Goal: Transaction & Acquisition: Purchase product/service

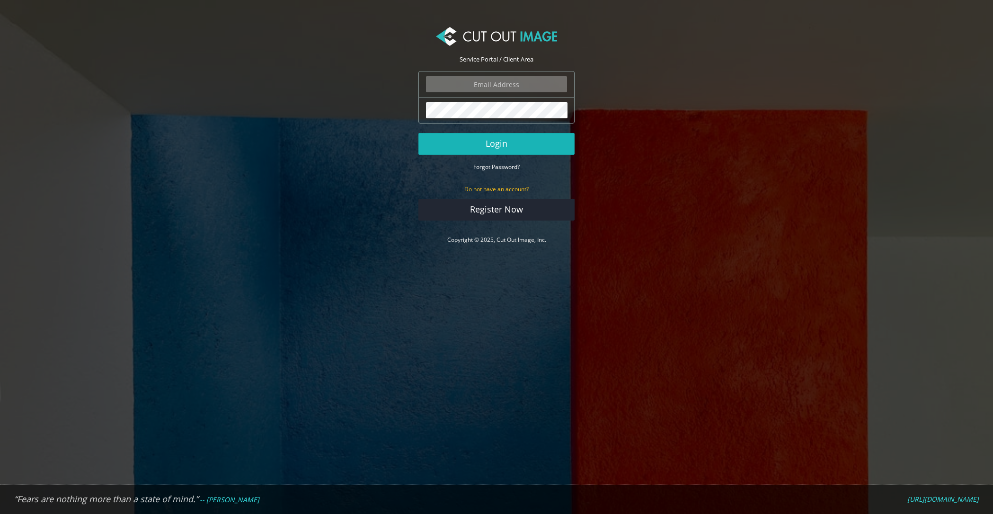
type input "graphics@champrosports.com"
click at [493, 147] on button "Login" at bounding box center [496, 144] width 156 height 22
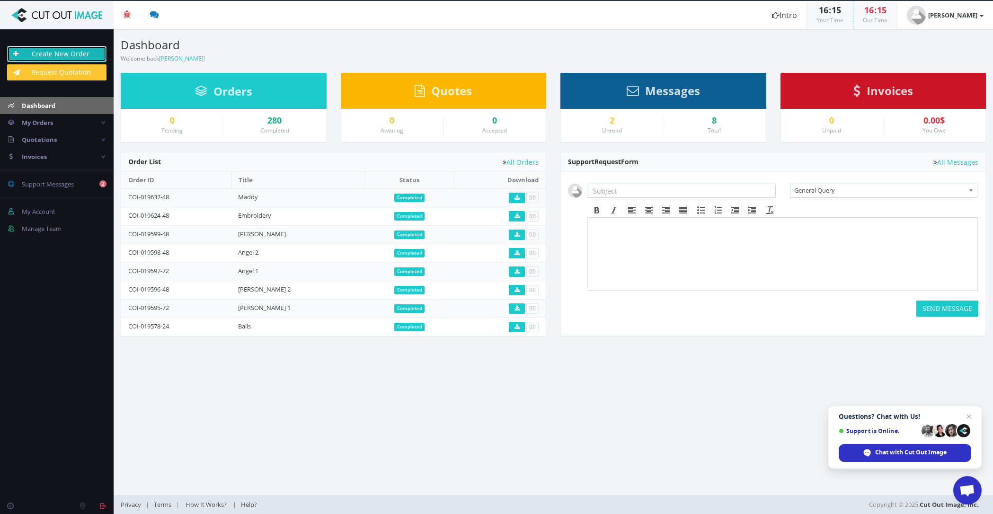
click at [52, 54] on link "Create New Order" at bounding box center [56, 54] width 99 height 16
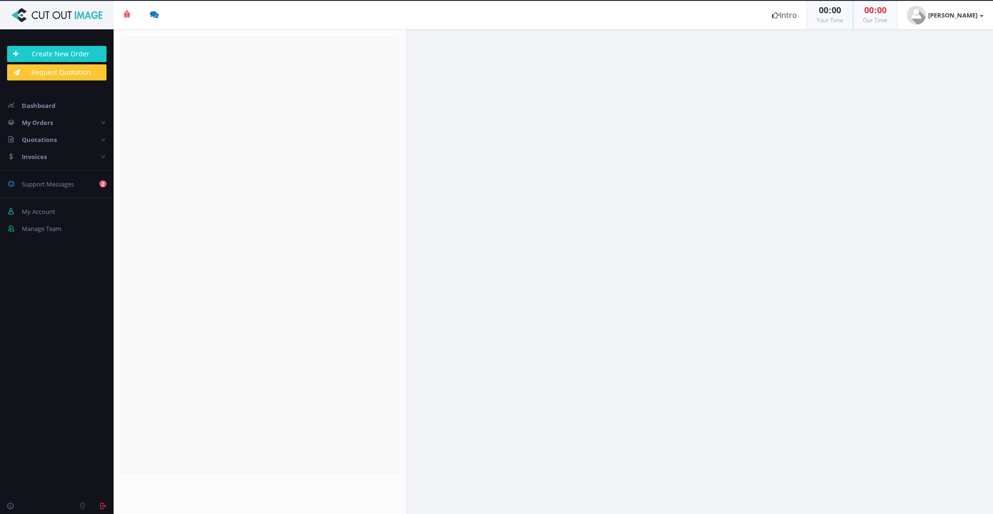
radio input "true"
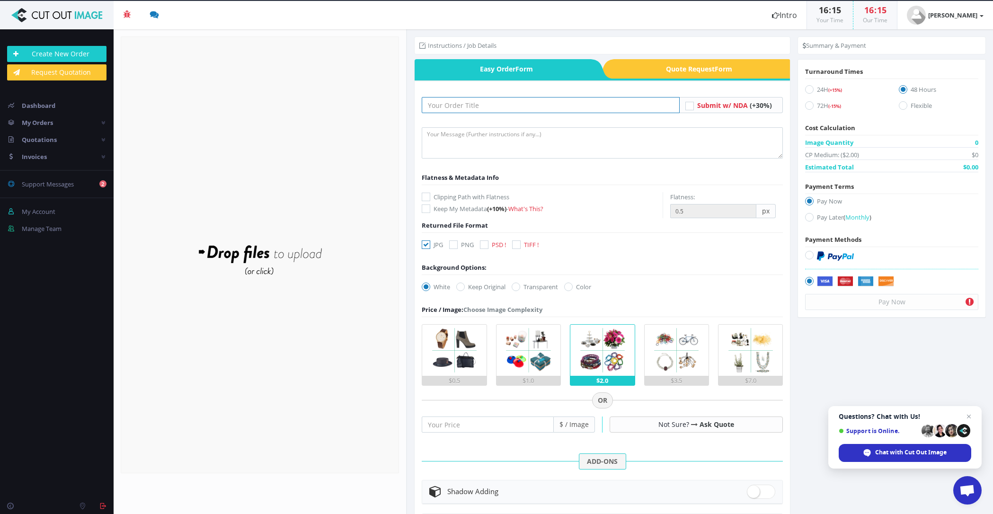
click at [477, 99] on input "text" at bounding box center [551, 105] width 258 height 16
type input "HTH 1"
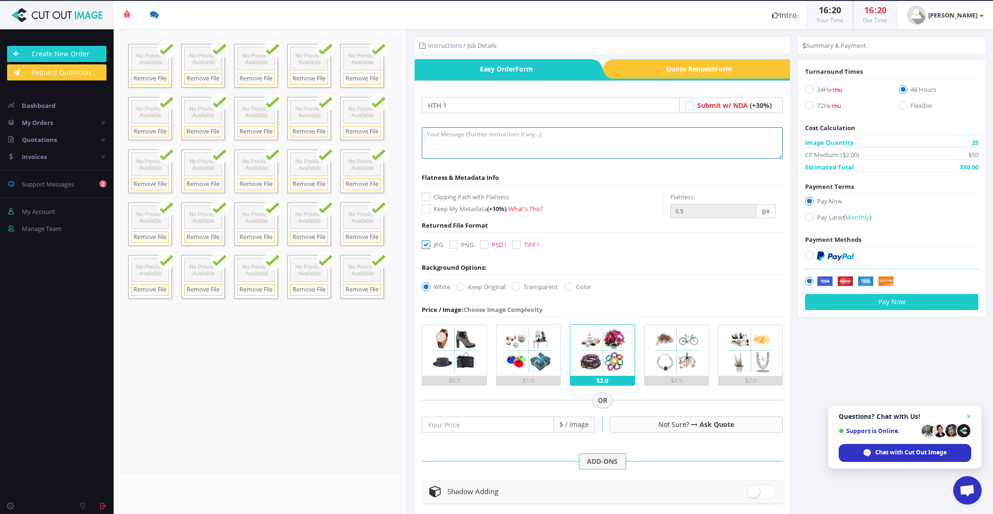
click at [453, 142] on textarea at bounding box center [602, 142] width 361 height 31
type textarea "Please provide dropbox"
click at [826, 214] on label "Pay Later ( Monthly )" at bounding box center [891, 218] width 173 height 13
click at [813, 214] on input "Pay Later ( Monthly )" at bounding box center [810, 217] width 6 height 6
radio input "true"
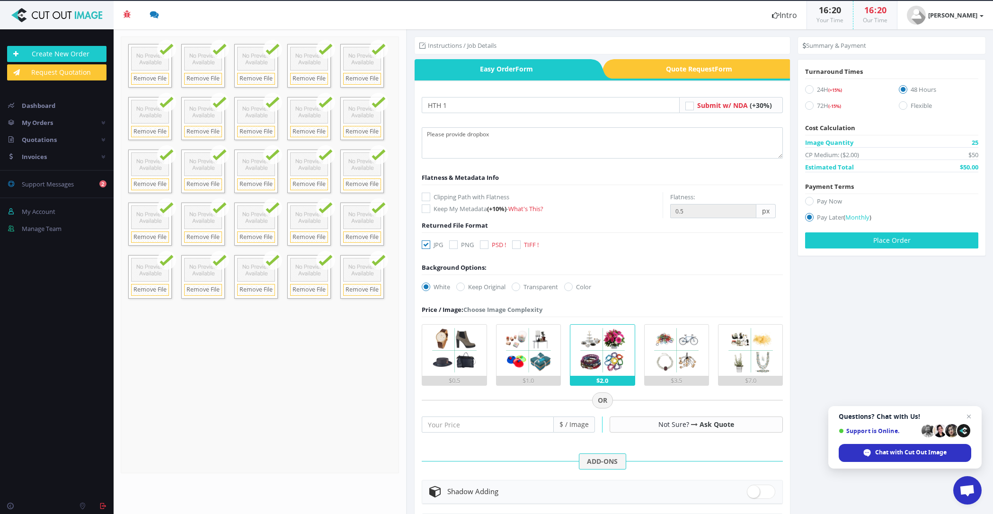
click at [808, 85] on icon at bounding box center [809, 89] width 9 height 9
click at [808, 87] on input "24H (+15%)" at bounding box center [810, 90] width 6 height 6
radio input "true"
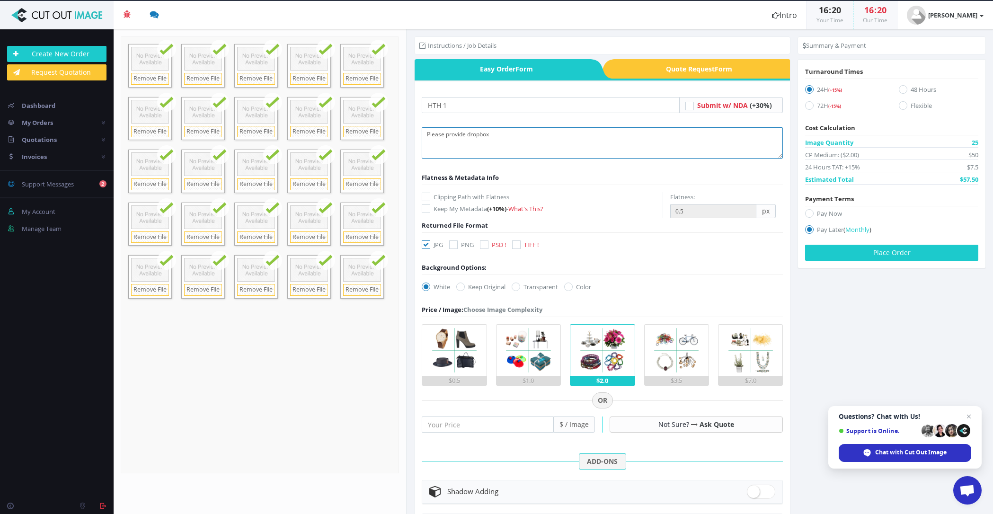
click at [501, 156] on textarea "Please provide dropbox" at bounding box center [602, 142] width 361 height 31
click at [466, 137] on textarea "Please provide dropbox" at bounding box center [602, 142] width 361 height 31
click at [485, 237] on form "HTH 1 Submit w/ NDA (+30%) Please provide dropbox Flatness & Metadata Info" at bounding box center [602, 384] width 361 height 575
drag, startPoint x: 484, startPoint y: 245, endPoint x: 478, endPoint y: 243, distance: 6.4
click at [483, 245] on icon at bounding box center [484, 244] width 9 height 9
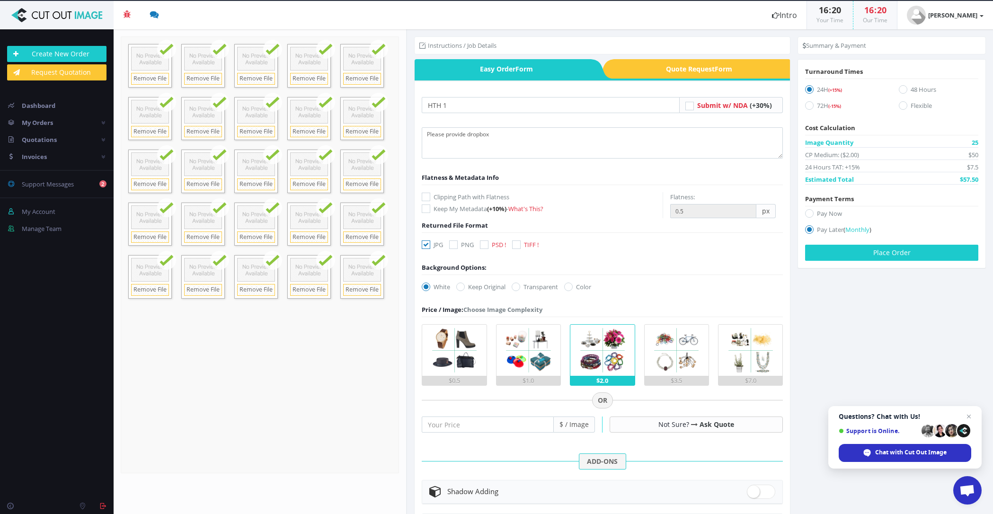
click at [483, 245] on input "PSD !" at bounding box center [485, 245] width 6 height 6
checkbox input "true"
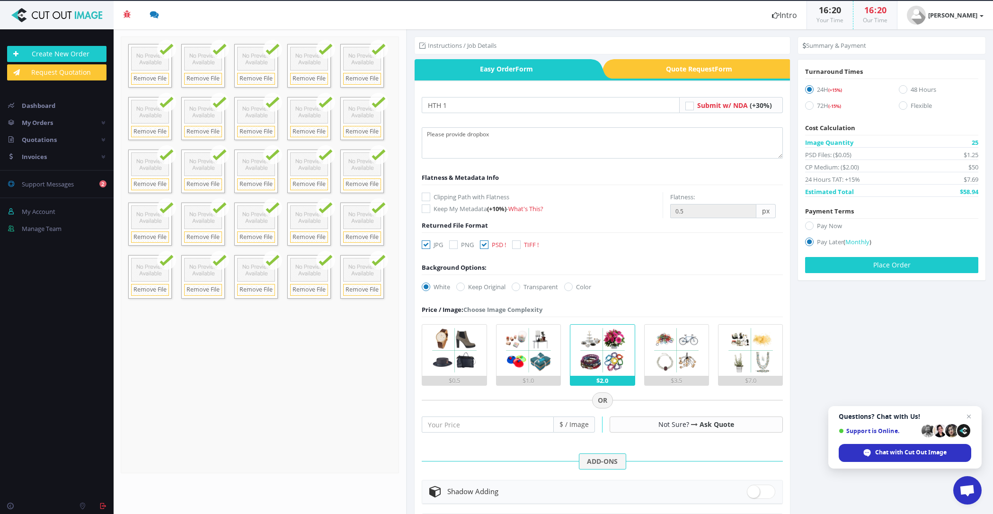
click at [427, 244] on icon at bounding box center [426, 244] width 9 height 9
click at [427, 244] on input "JPG" at bounding box center [427, 245] width 6 height 6
checkbox input "false"
click at [594, 368] on img at bounding box center [602, 350] width 51 height 51
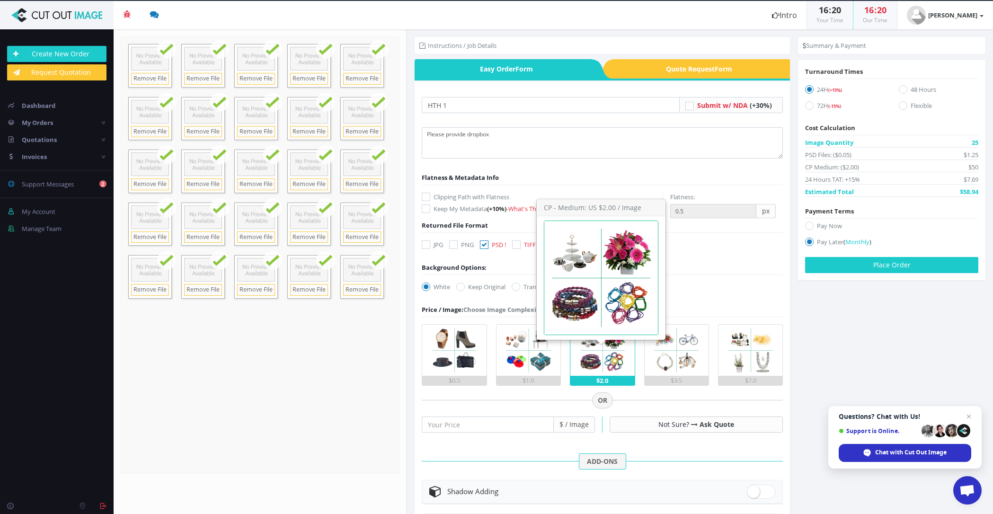
click at [0, 0] on input "$2.0" at bounding box center [0, 0] width 0 height 0
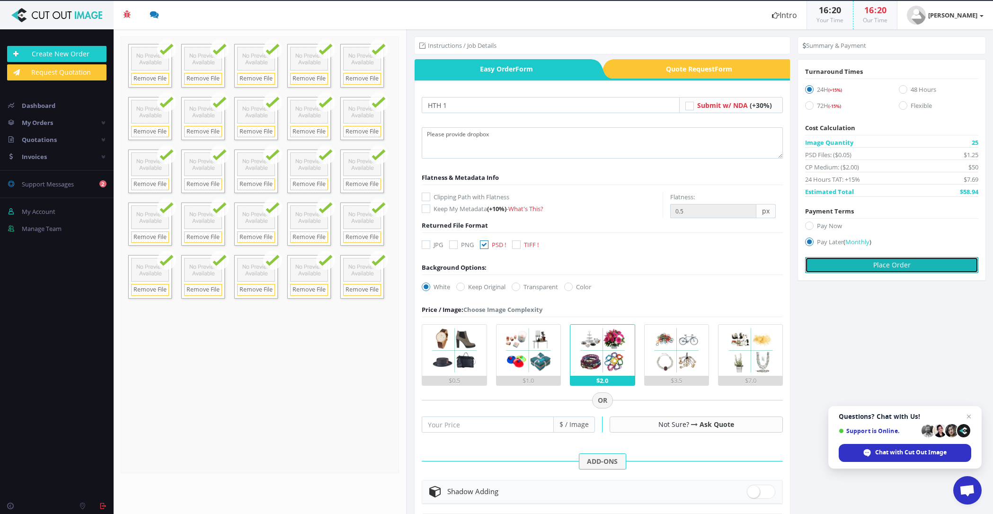
click at [870, 267] on button "Place Order" at bounding box center [891, 265] width 173 height 16
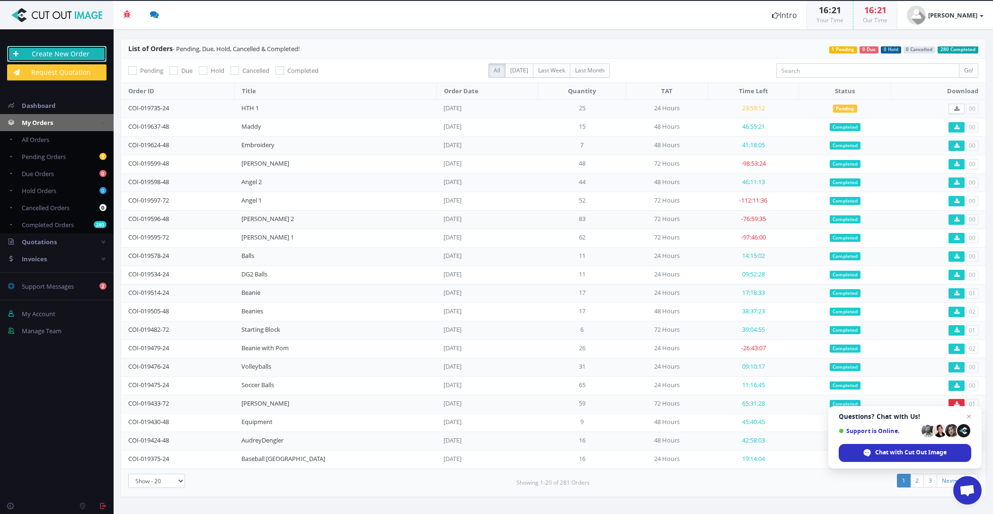
click at [46, 52] on link "Create New Order" at bounding box center [56, 54] width 99 height 16
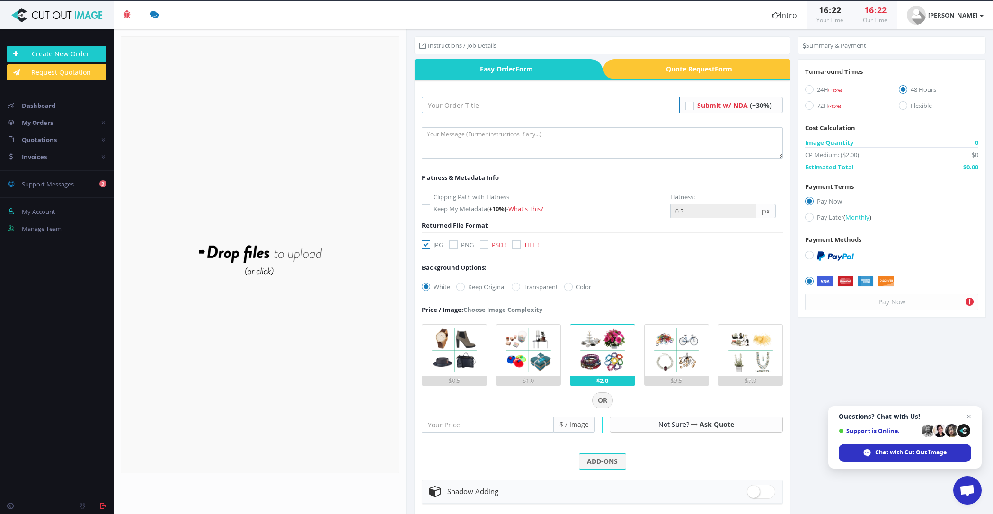
click at [443, 103] on input "text" at bounding box center [551, 105] width 258 height 16
type input "HTH 2"
click at [489, 247] on label "PSD !" at bounding box center [493, 244] width 26 height 9
click at [488, 247] on input "PSD !" at bounding box center [485, 245] width 6 height 6
checkbox input "true"
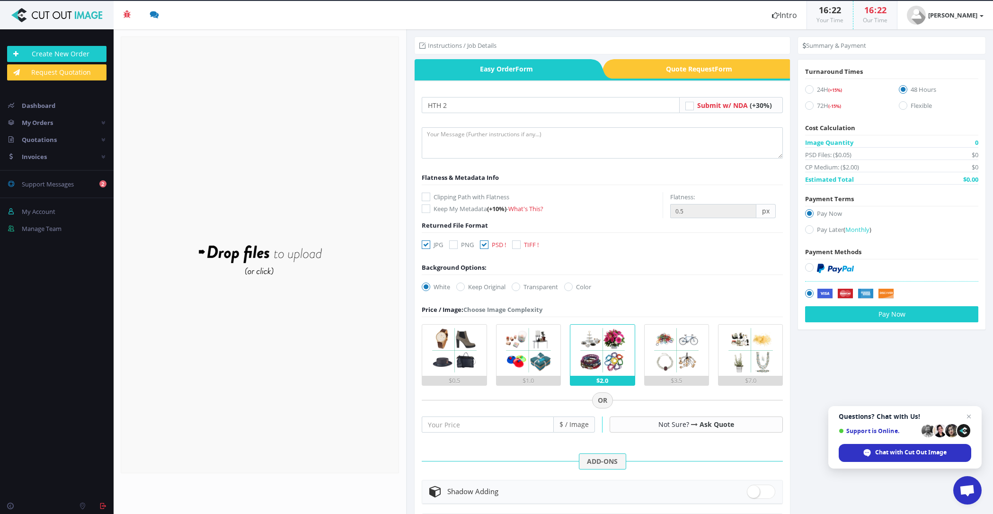
click at [429, 243] on icon at bounding box center [426, 244] width 9 height 9
click at [429, 243] on input "JPG" at bounding box center [427, 245] width 6 height 6
checkbox input "false"
click at [805, 89] on icon at bounding box center [809, 89] width 9 height 9
click at [807, 89] on input "24H (+15%)" at bounding box center [810, 90] width 6 height 6
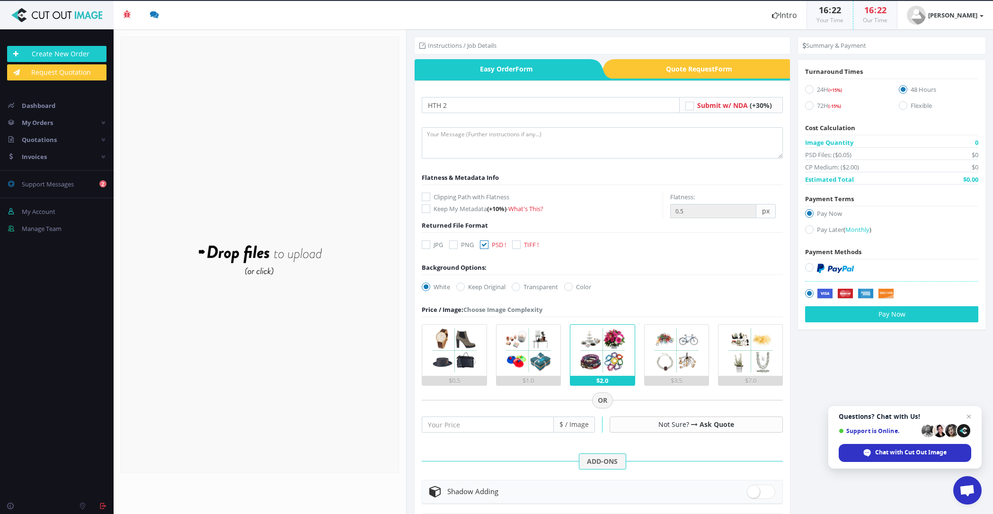
radio input "true"
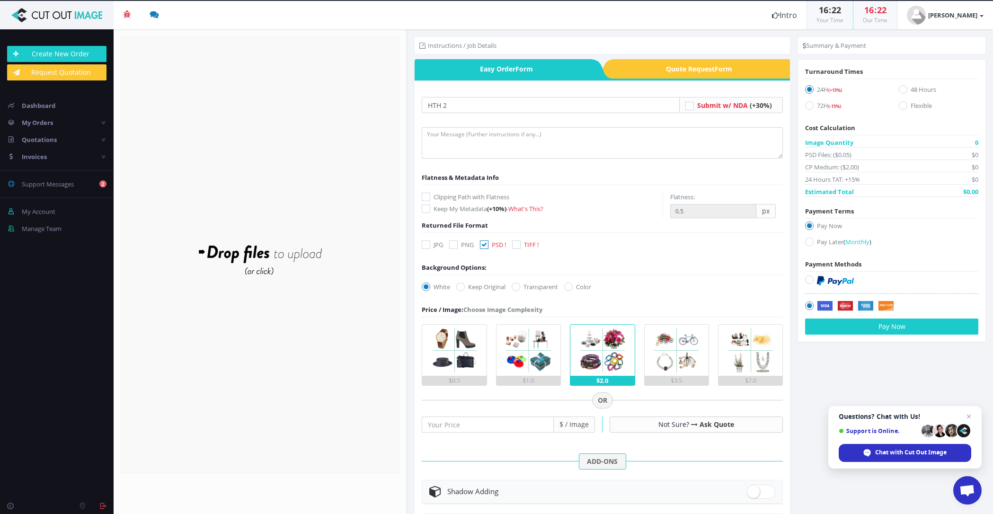
click at [805, 238] on icon at bounding box center [809, 241] width 9 height 9
click at [807, 239] on input "Pay Later ( Monthly )" at bounding box center [810, 242] width 6 height 6
radio input "true"
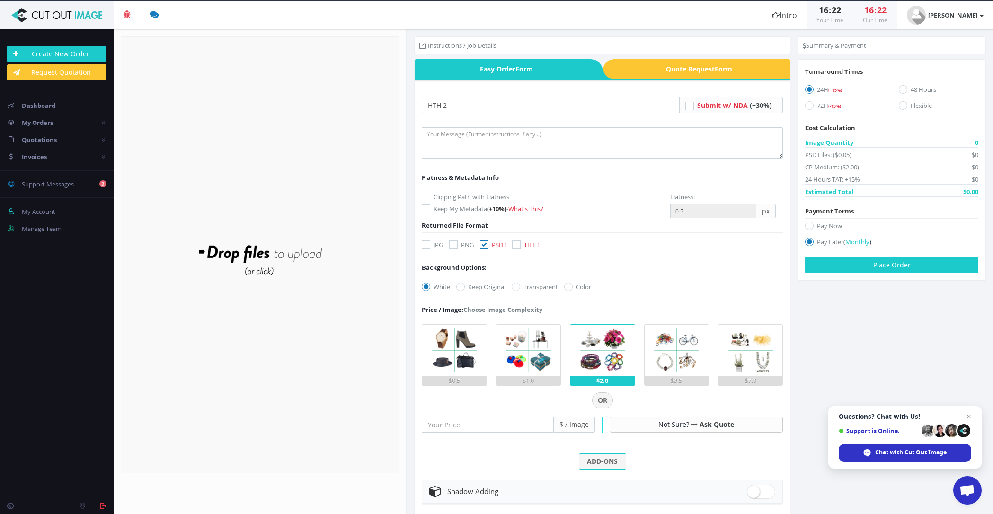
click at [455, 119] on form "HTH 2 Submit w/ NDA (+30%) Flatness & Metadata Info Keep My Metadata -" at bounding box center [602, 384] width 361 height 575
click at [457, 137] on textarea at bounding box center [602, 142] width 361 height 31
type textarea "["
type textarea "Please provide dropbox Link"
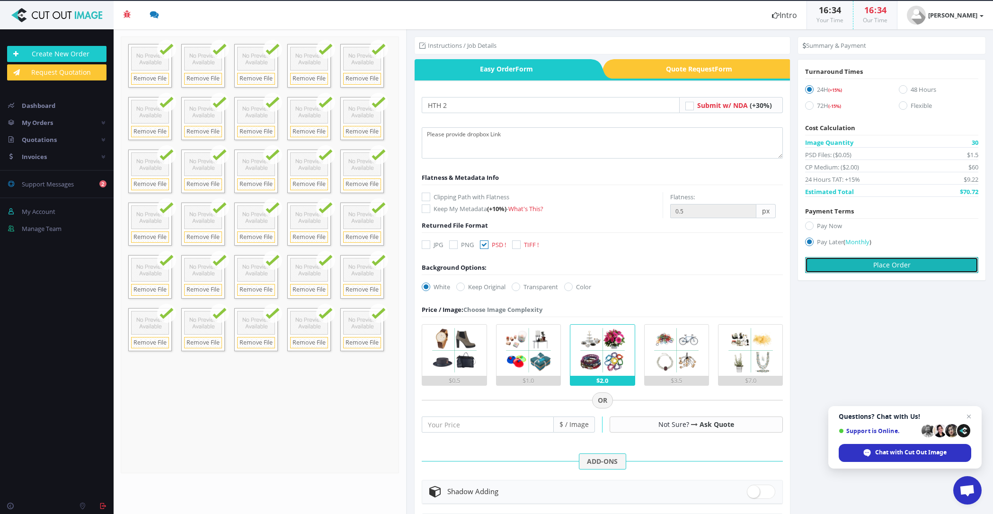
click at [850, 263] on button "Place Order" at bounding box center [891, 265] width 173 height 16
